Goal: Obtain resource: Obtain resource

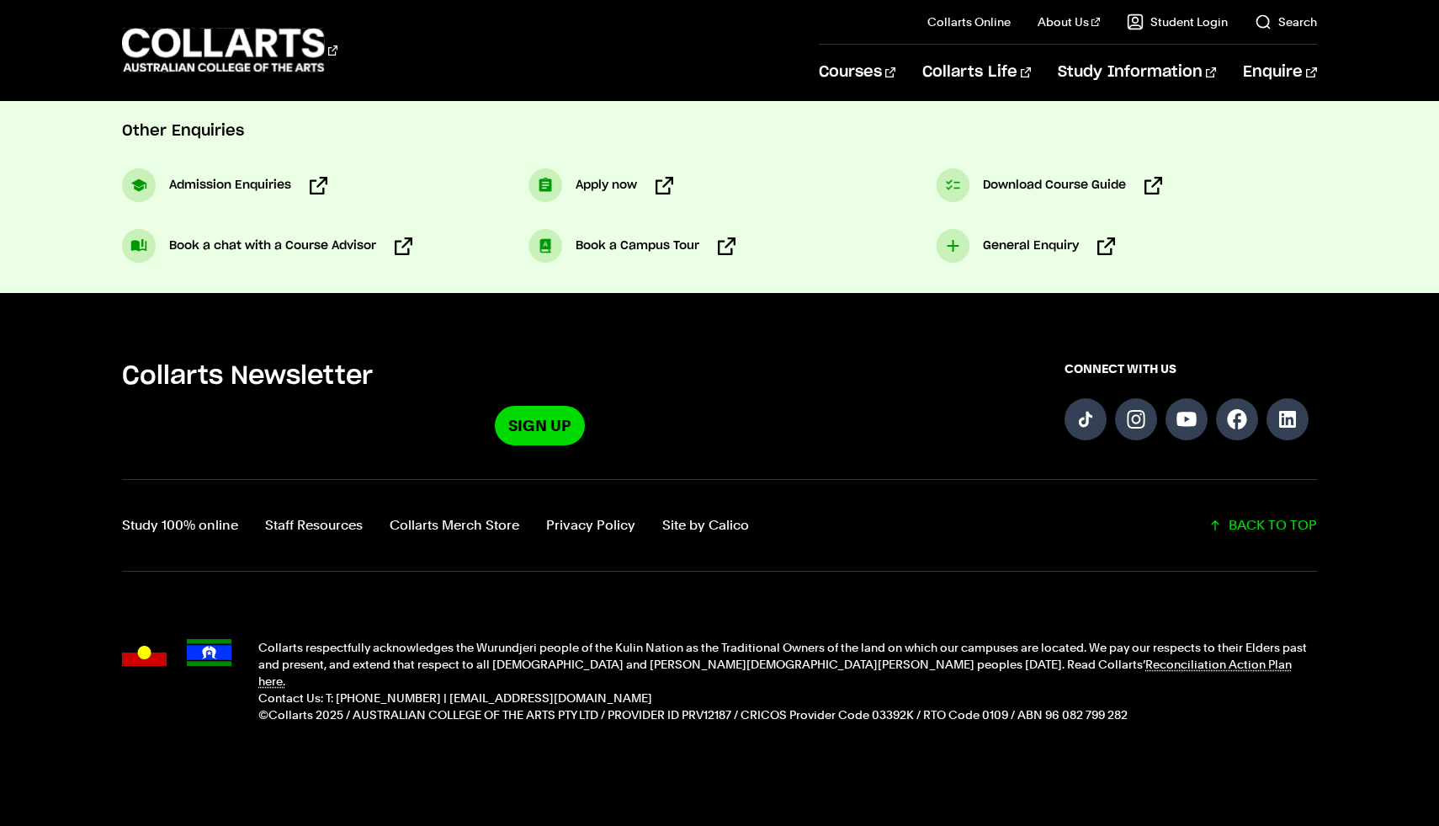
scroll to position [908, 0]
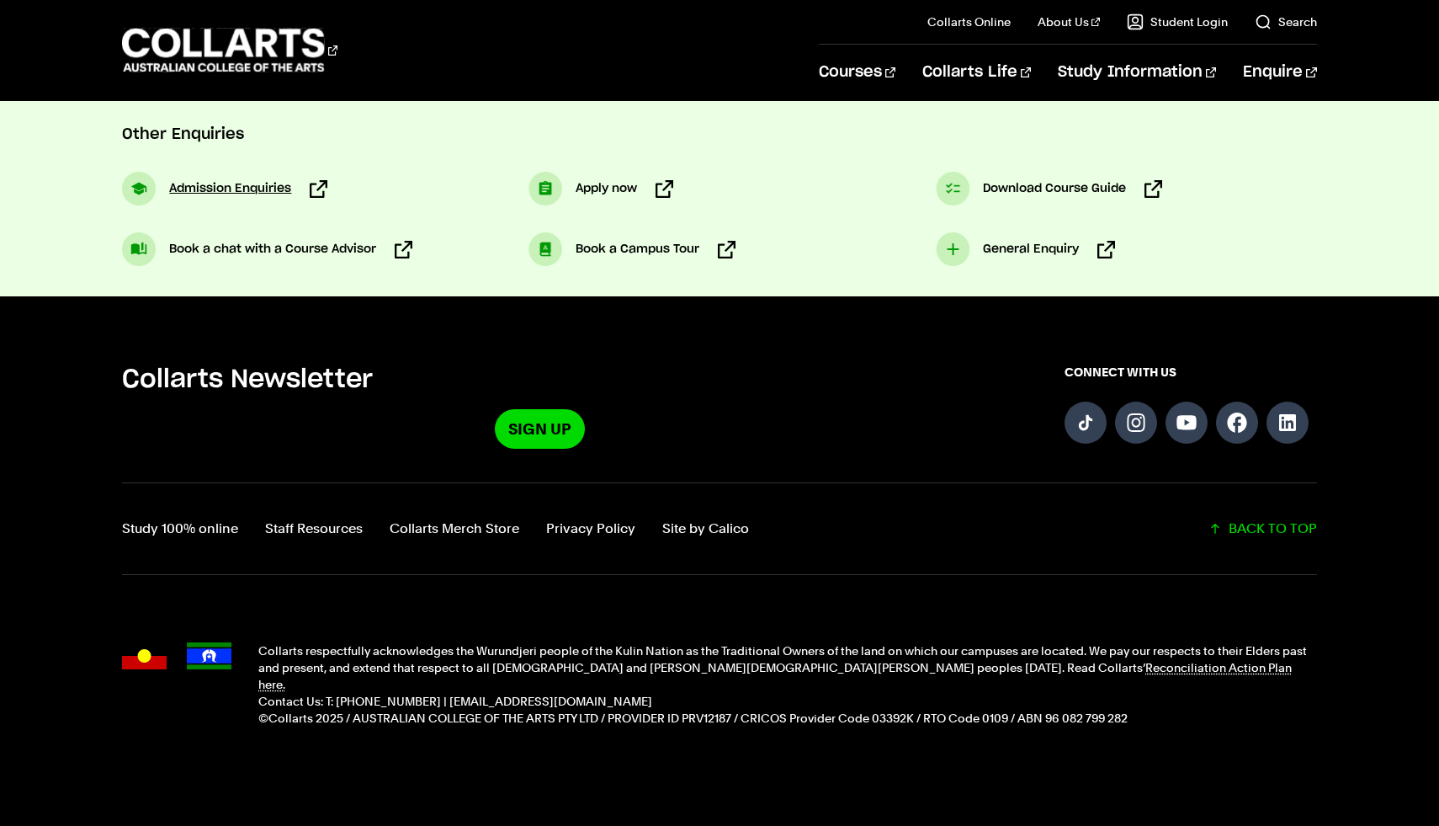
click at [260, 195] on span "Admission Enquiries" at bounding box center [230, 188] width 122 height 20
